Goal: Transaction & Acquisition: Purchase product/service

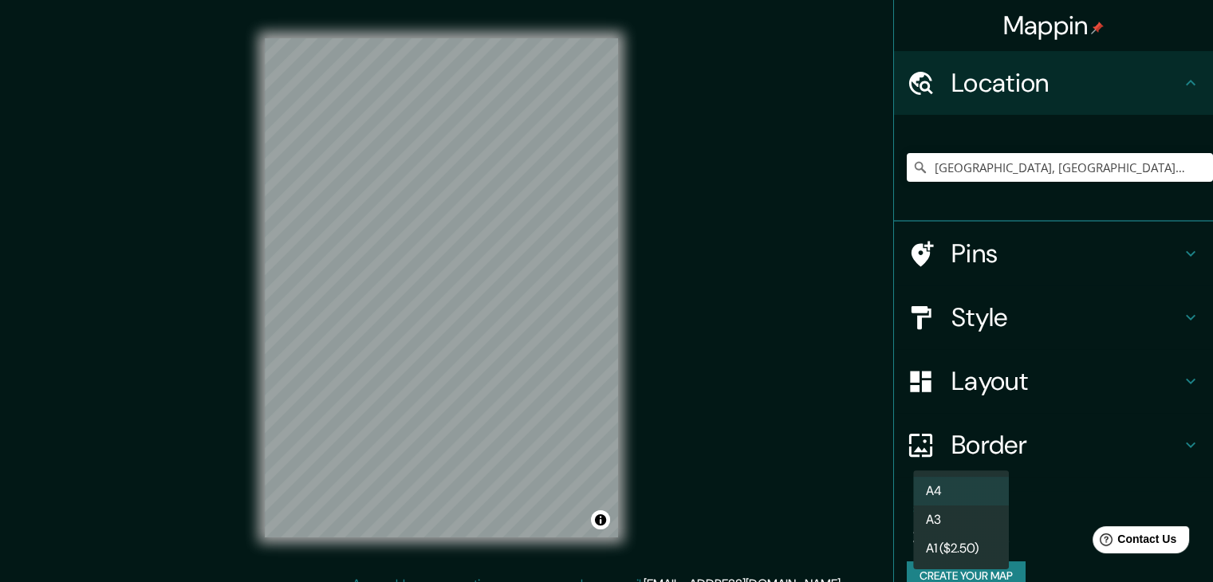
click at [957, 533] on body "Mappin Location [GEOGRAPHIC_DATA], [GEOGRAPHIC_DATA], [GEOGRAPHIC_DATA] Pins St…" at bounding box center [606, 291] width 1213 height 582
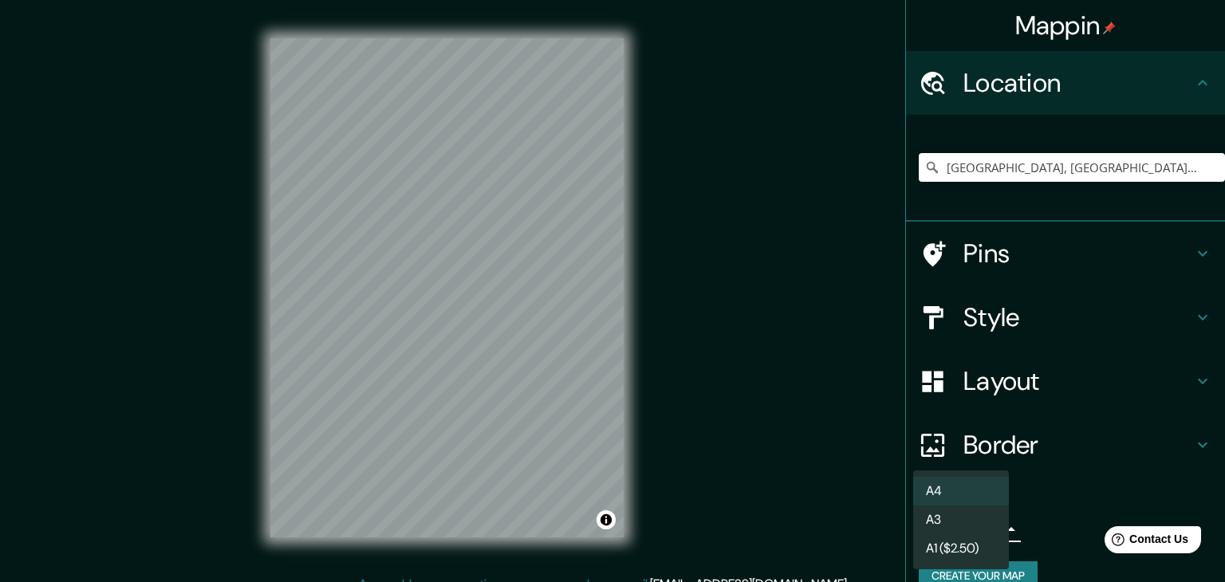
click at [960, 519] on li "A3" at bounding box center [962, 520] width 96 height 29
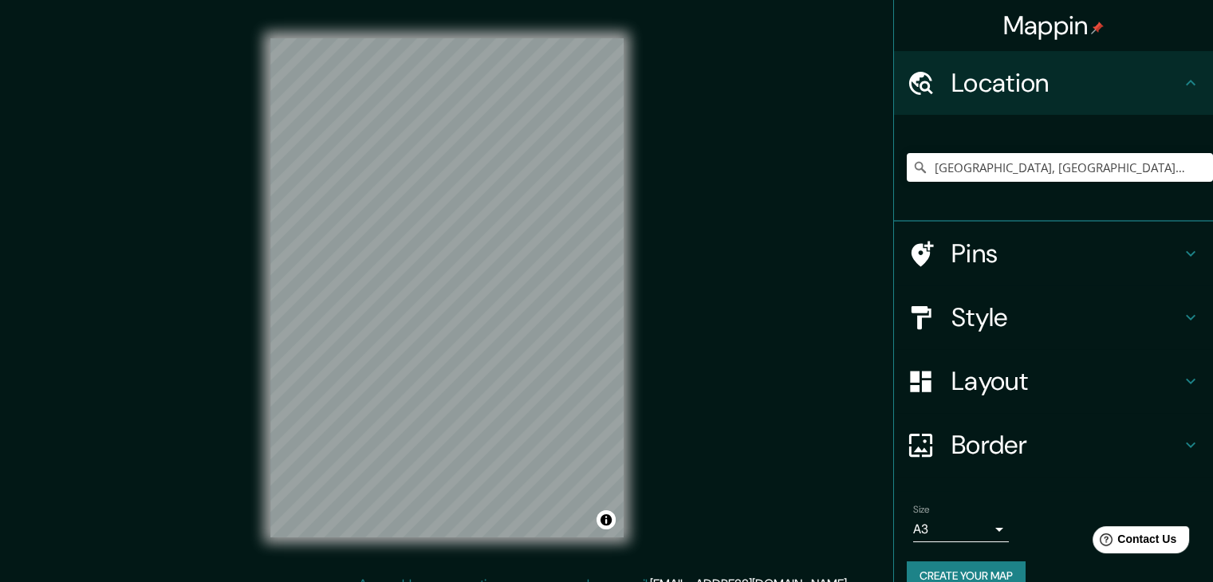
click at [1066, 310] on h4 "Style" at bounding box center [1067, 318] width 230 height 32
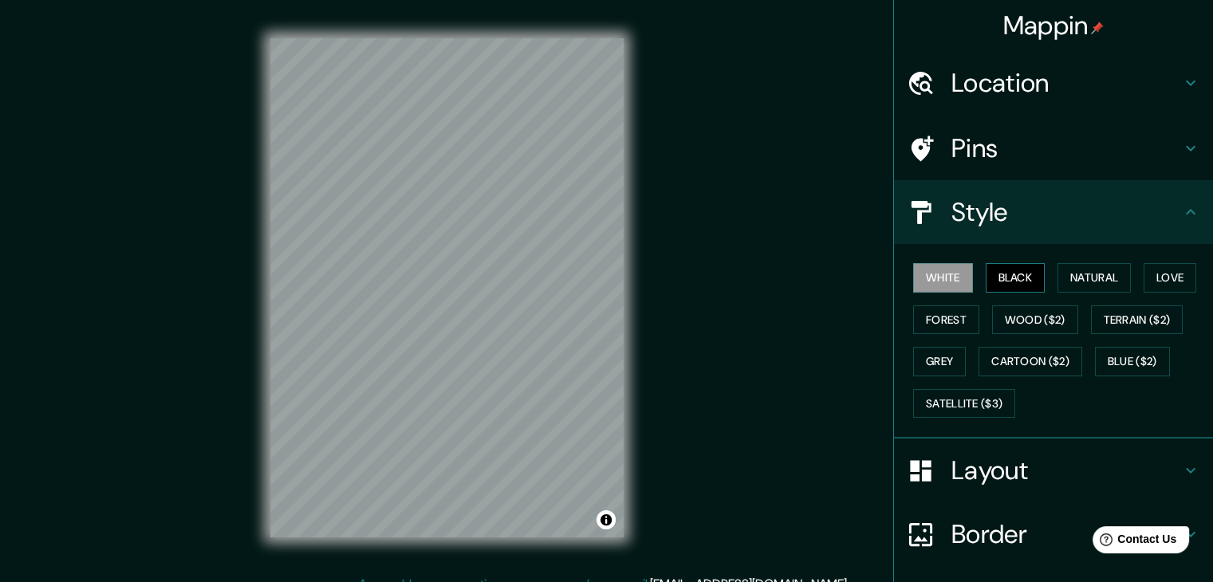
click at [1002, 280] on button "Black" at bounding box center [1016, 278] width 60 height 30
click at [951, 279] on button "White" at bounding box center [944, 278] width 60 height 30
click at [1015, 274] on button "Black" at bounding box center [1016, 278] width 60 height 30
click at [1105, 275] on button "Natural" at bounding box center [1094, 278] width 73 height 30
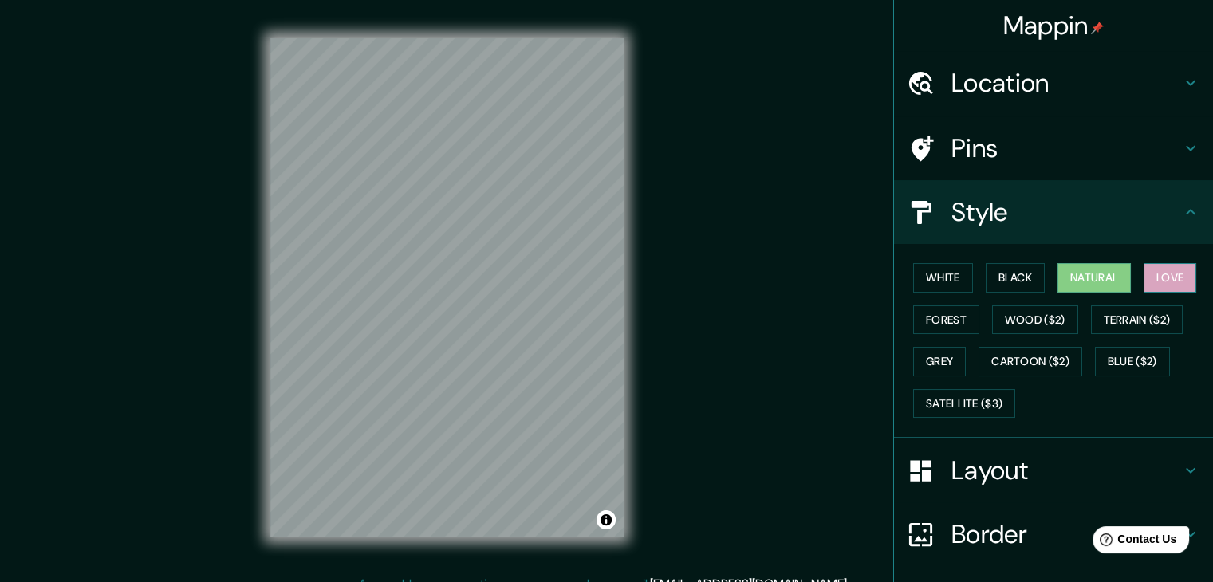
click at [1170, 274] on button "Love" at bounding box center [1170, 278] width 53 height 30
click at [951, 317] on button "Forest" at bounding box center [947, 321] width 66 height 30
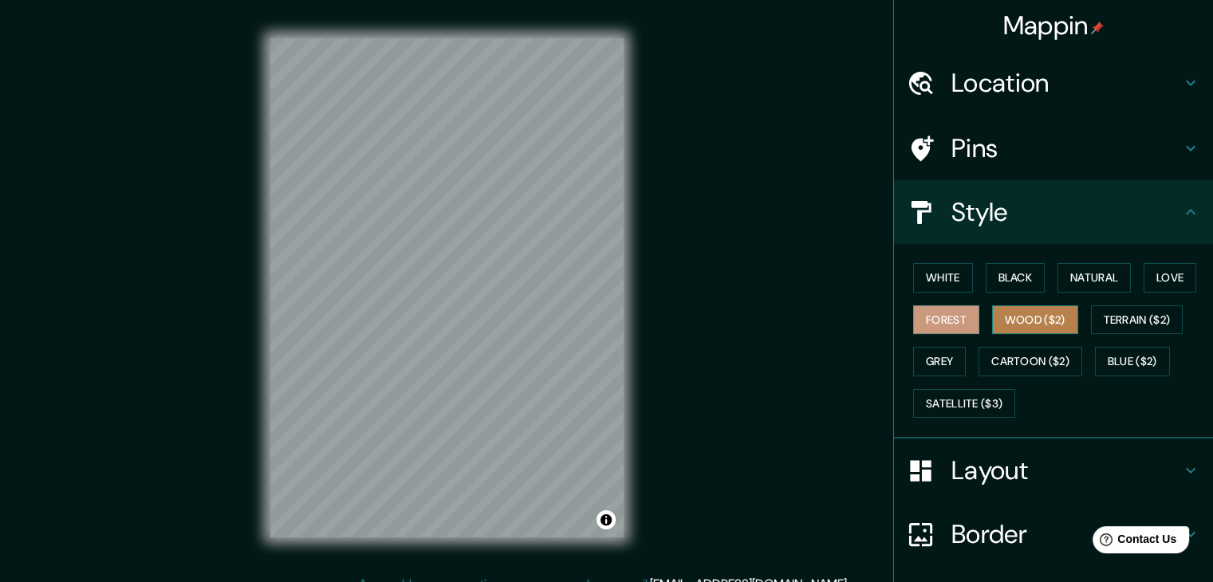
click at [1007, 321] on button "Wood ($2)" at bounding box center [1035, 321] width 86 height 30
click at [949, 320] on button "Forest" at bounding box center [947, 321] width 66 height 30
click at [1117, 317] on button "Terrain ($2)" at bounding box center [1137, 321] width 93 height 30
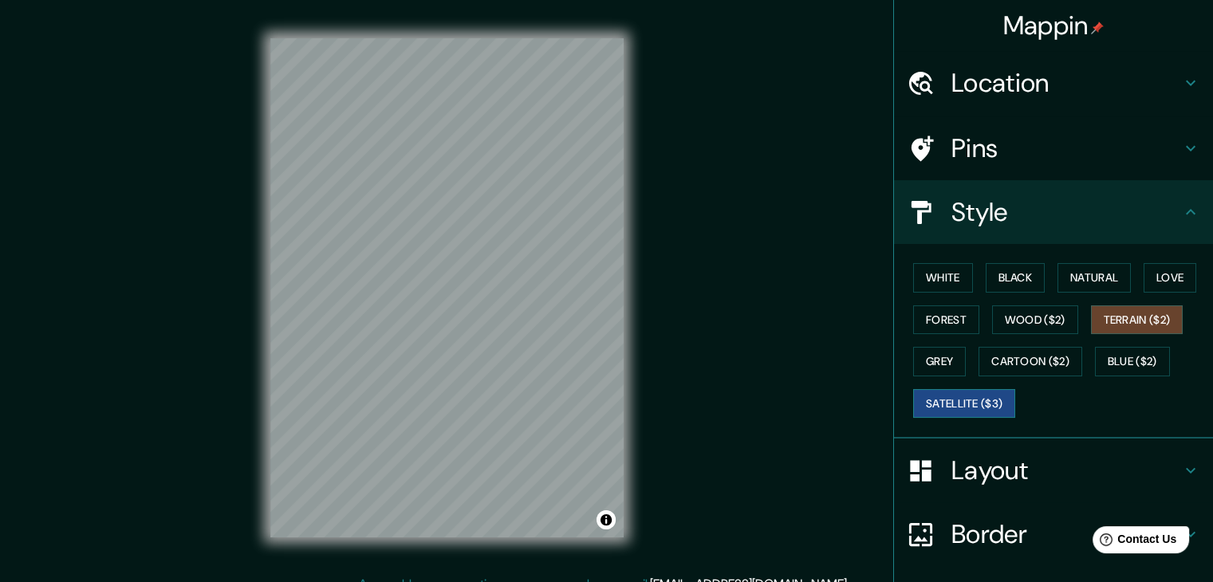
click at [957, 390] on button "Satellite ($3)" at bounding box center [965, 404] width 102 height 30
click at [1123, 361] on button "Blue ($2)" at bounding box center [1132, 362] width 75 height 30
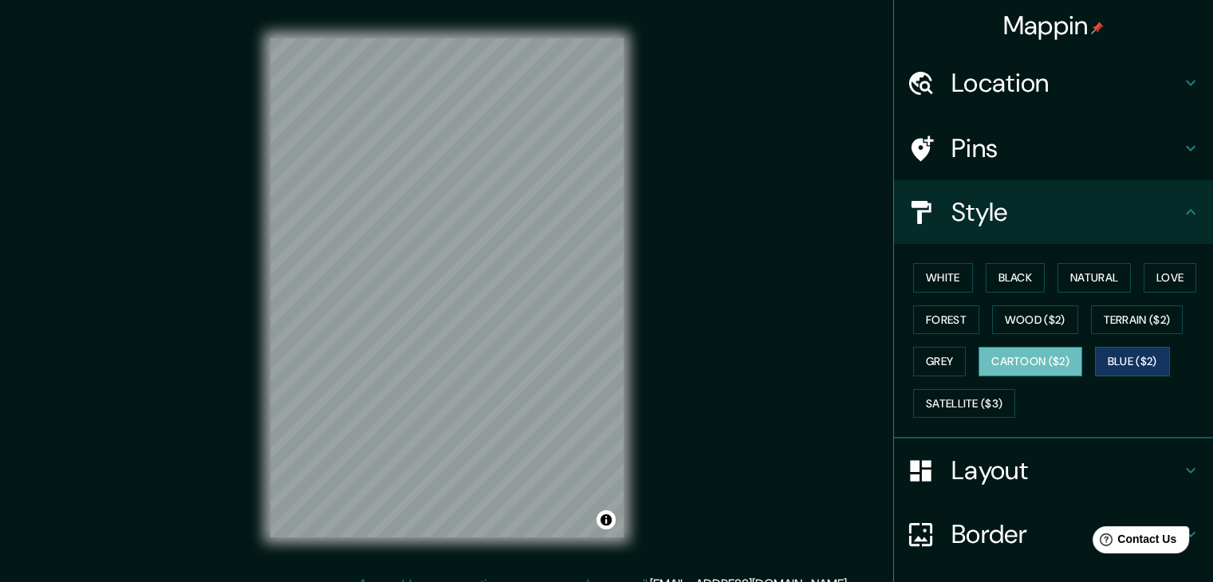
click at [1050, 362] on button "Cartoon ($2)" at bounding box center [1031, 362] width 104 height 30
click at [1161, 358] on button "Blue ($2)" at bounding box center [1132, 362] width 75 height 30
click at [939, 364] on button "Grey" at bounding box center [940, 362] width 53 height 30
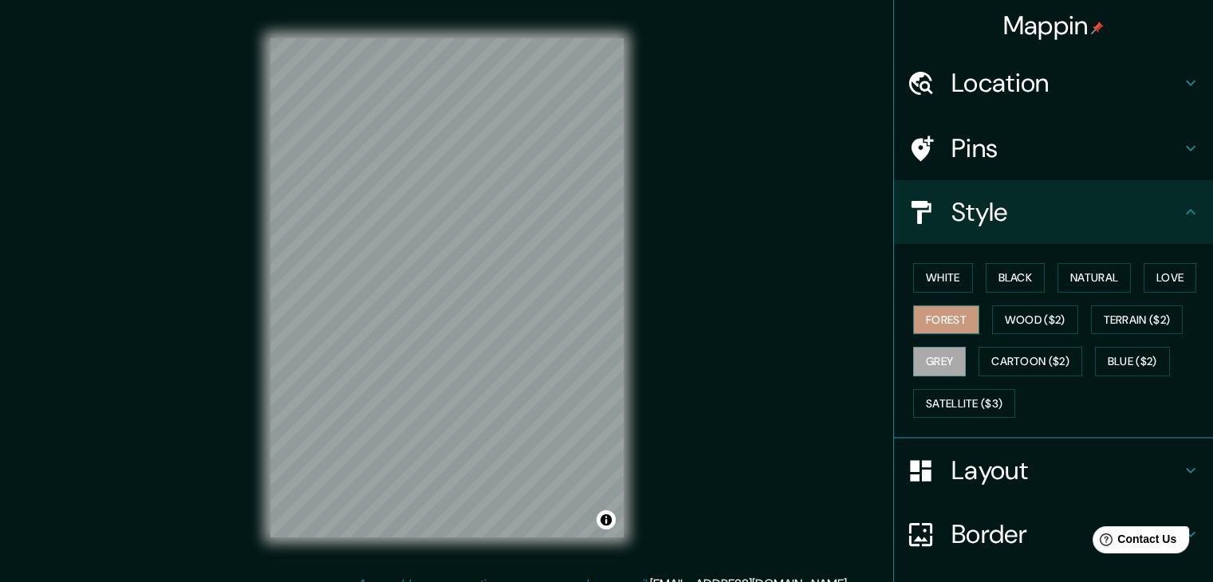
click at [952, 310] on button "Forest" at bounding box center [947, 321] width 66 height 30
click at [1024, 314] on button "Wood ($2)" at bounding box center [1035, 321] width 86 height 30
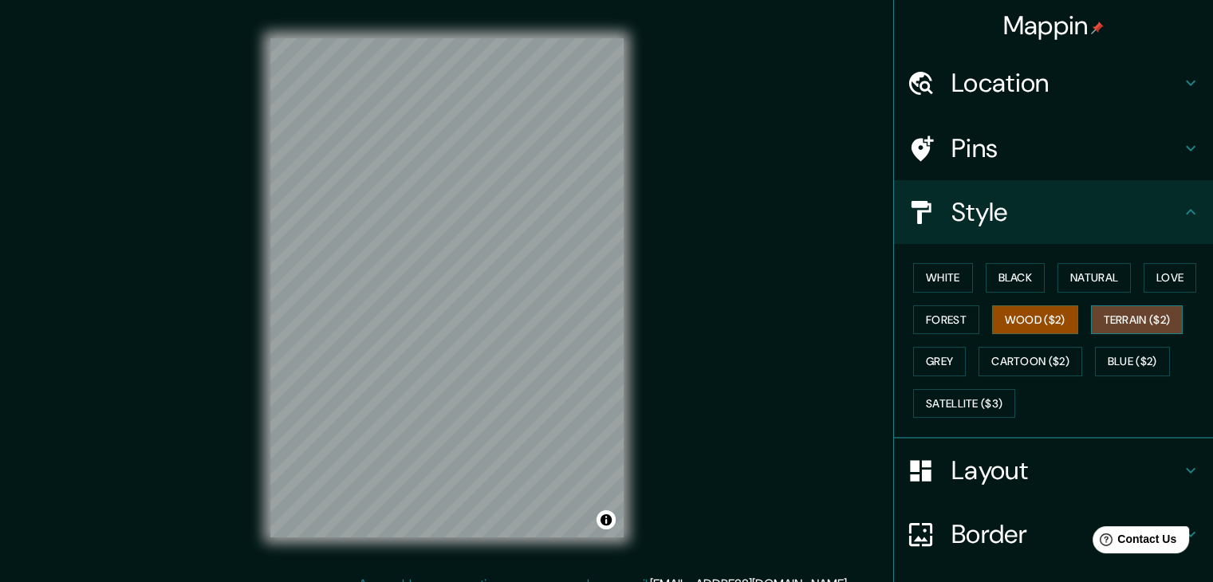
click at [1149, 317] on button "Terrain ($2)" at bounding box center [1137, 321] width 93 height 30
click at [1148, 278] on button "Love" at bounding box center [1170, 278] width 53 height 30
drag, startPoint x: 939, startPoint y: 321, endPoint x: 983, endPoint y: 305, distance: 46.7
click at [938, 321] on button "Forest" at bounding box center [947, 321] width 66 height 30
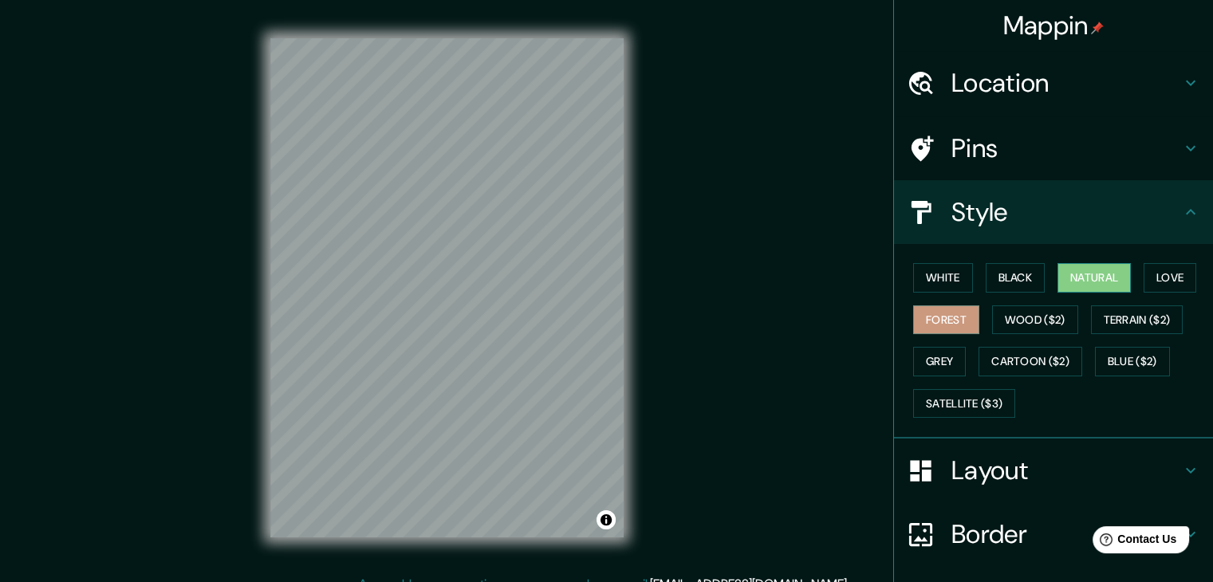
click at [1081, 277] on button "Natural" at bounding box center [1094, 278] width 73 height 30
click at [997, 278] on button "Black" at bounding box center [1016, 278] width 60 height 30
click at [948, 307] on button "Forest" at bounding box center [947, 321] width 66 height 30
click at [1144, 275] on button "Love" at bounding box center [1170, 278] width 53 height 30
click at [1082, 273] on button "Natural" at bounding box center [1094, 278] width 73 height 30
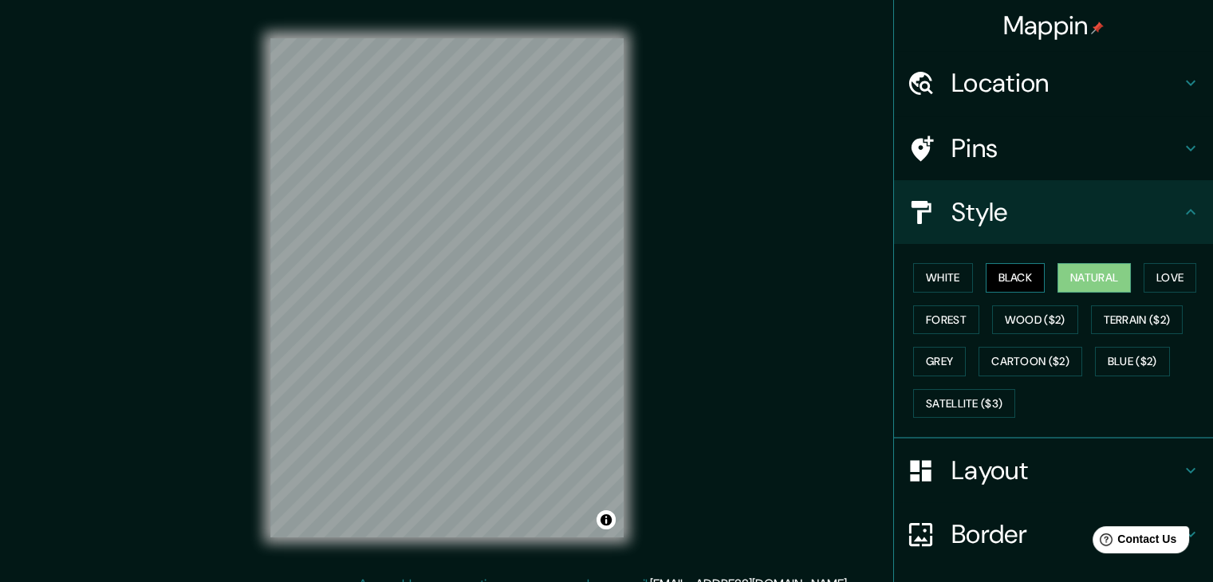
click at [1022, 277] on button "Black" at bounding box center [1016, 278] width 60 height 30
click at [948, 278] on button "White" at bounding box center [944, 278] width 60 height 30
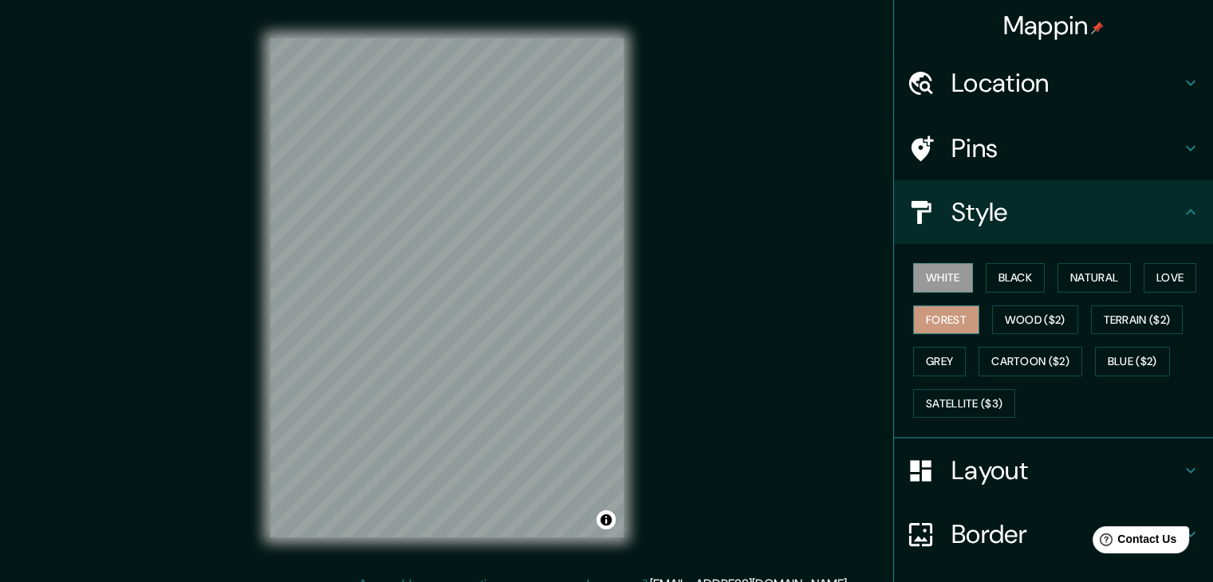
click at [927, 312] on button "Forest" at bounding box center [947, 321] width 66 height 30
